Goal: Information Seeking & Learning: Learn about a topic

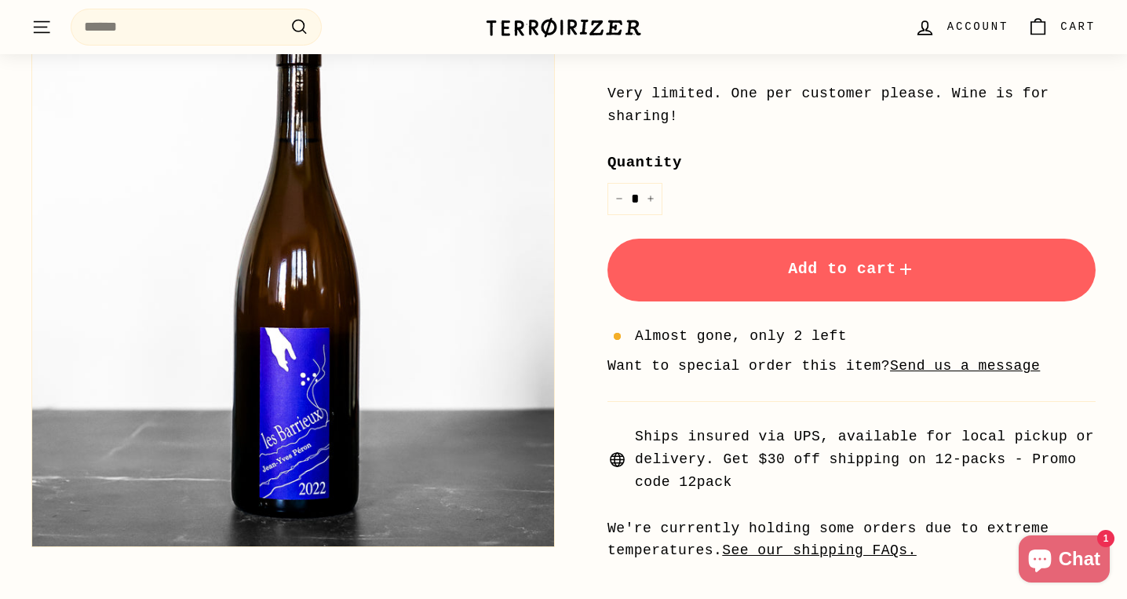
scroll to position [427, 0]
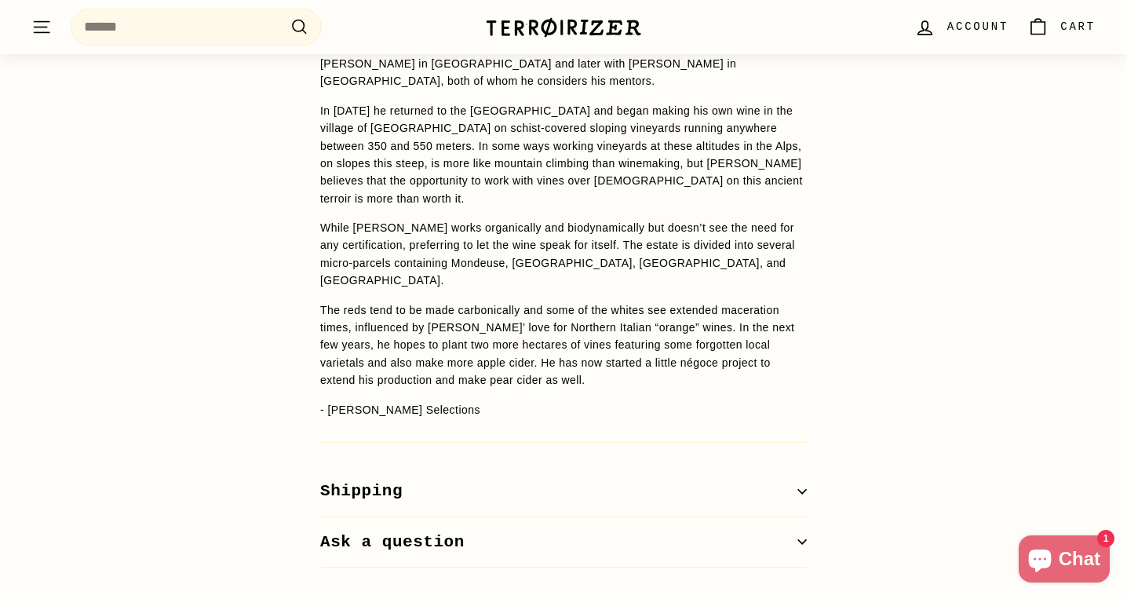
scroll to position [1375, 0]
